Goal: Find specific page/section: Find specific page/section

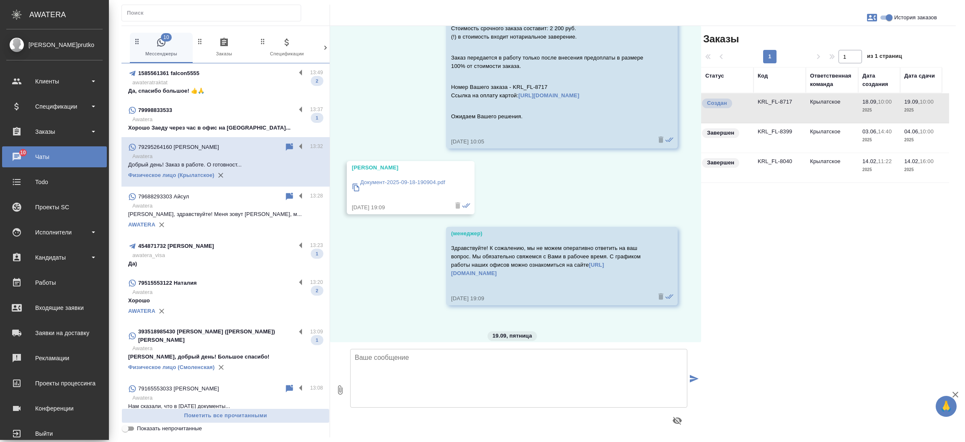
scroll to position [3232, 0]
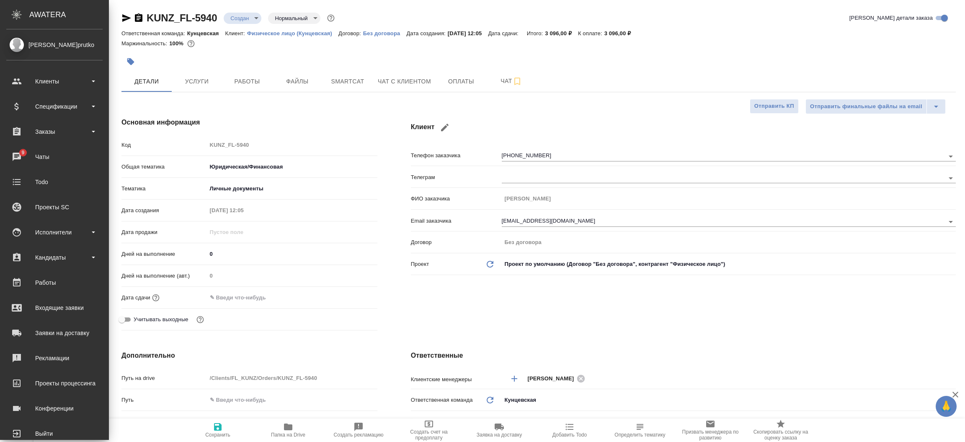
select select "RU"
click at [41, 303] on div "Входящие заявки" at bounding box center [54, 307] width 96 height 13
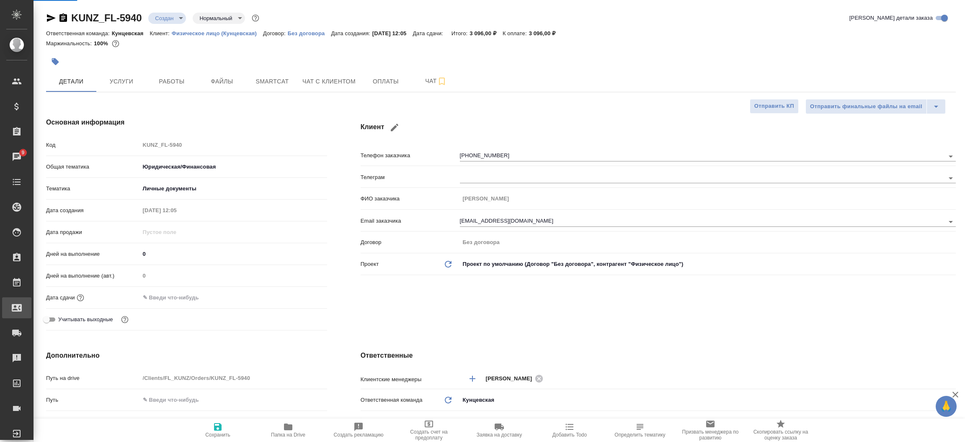
click at [17, 303] on div "Входящие заявки" at bounding box center [6, 307] width 21 height 13
select select "RU"
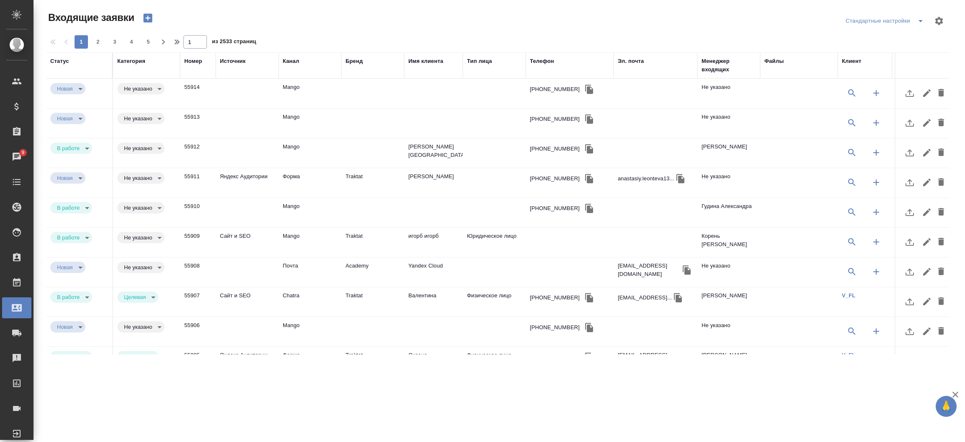
click at [710, 66] on div "Менеджер входящих" at bounding box center [729, 65] width 54 height 17
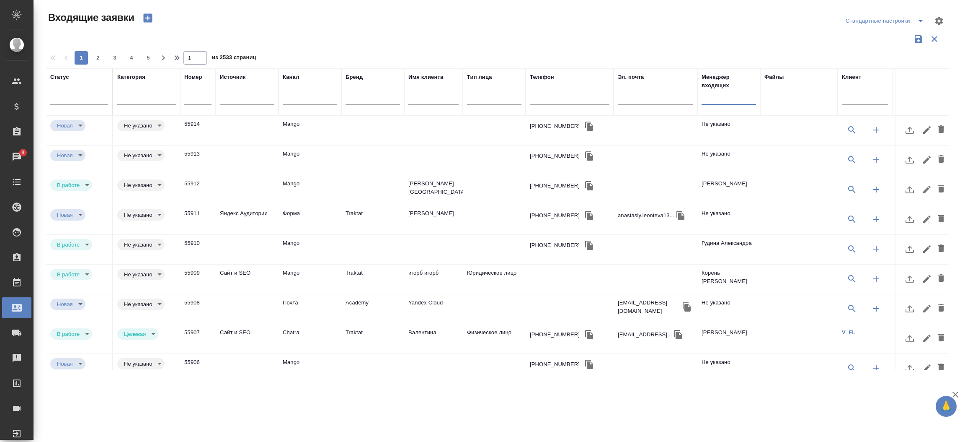
click at [729, 101] on input "text" at bounding box center [729, 99] width 54 height 10
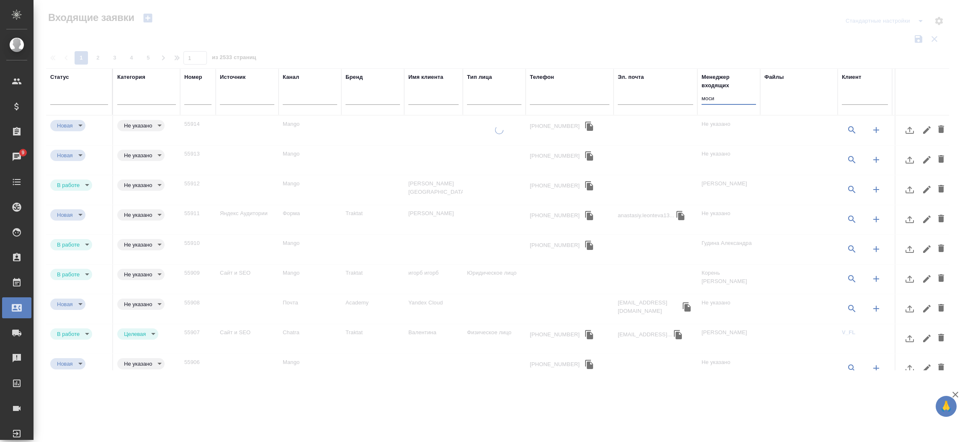
type input "моси"
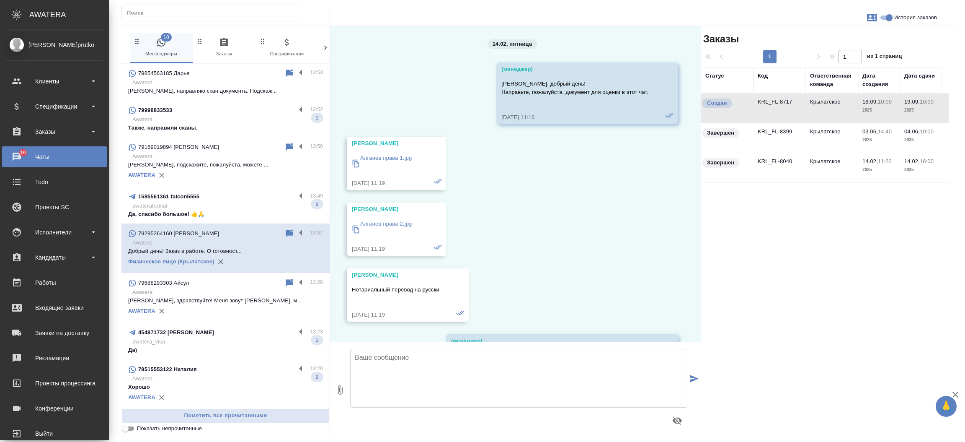
scroll to position [3232, 0]
